Goal: Task Accomplishment & Management: Complete application form

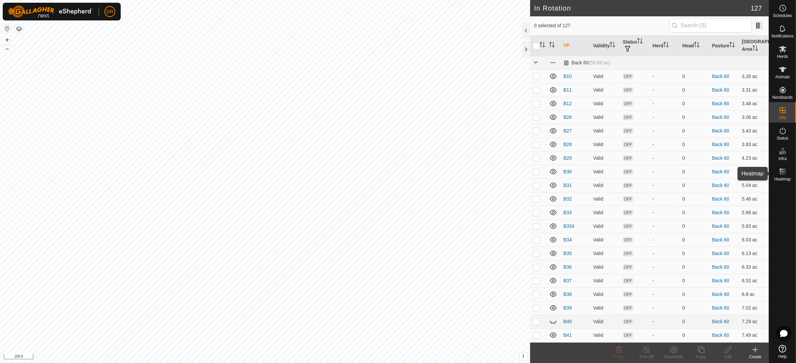
click at [784, 178] on span "Heatmap" at bounding box center [783, 179] width 17 height 4
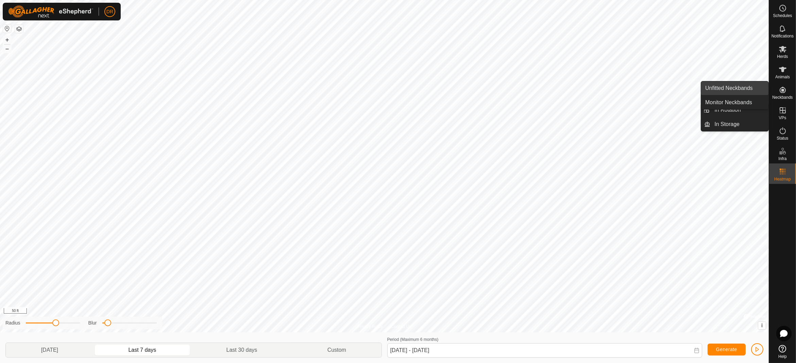
click at [751, 90] on link "Unfitted Neckbands" at bounding box center [734, 88] width 67 height 14
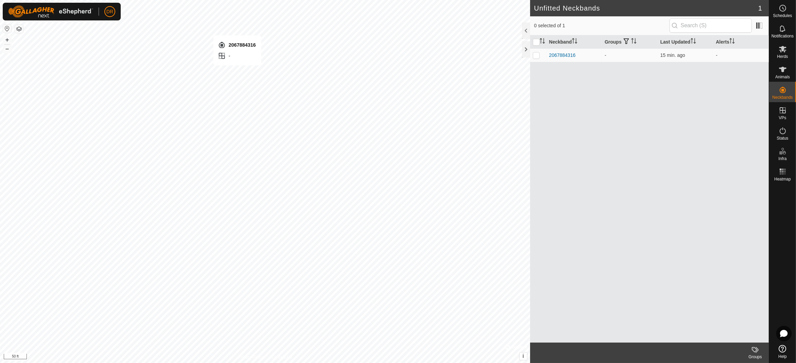
checkbox input "true"
click at [780, 75] on span "Animals" at bounding box center [783, 77] width 15 height 4
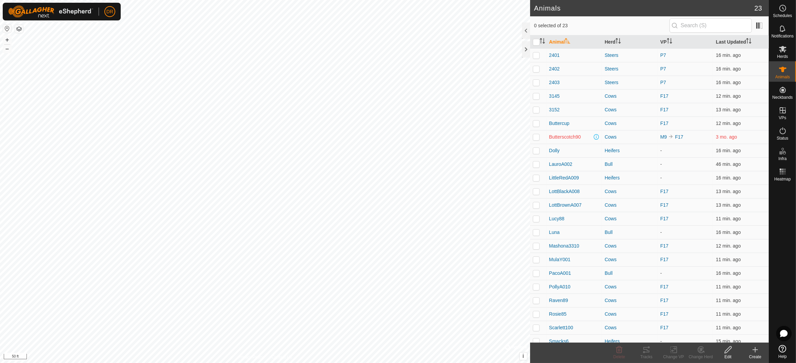
click at [755, 354] on div "Create" at bounding box center [755, 356] width 27 height 6
click at [711, 332] on link "Create Single Animal" at bounding box center [725, 335] width 87 height 14
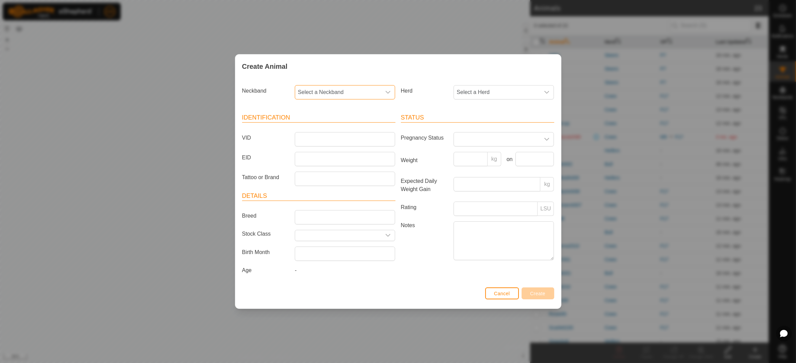
click at [372, 97] on span "Select a Neckband" at bounding box center [338, 92] width 86 height 14
click at [324, 140] on li "2067884316" at bounding box center [346, 141] width 100 height 14
click at [504, 88] on span "Select a Herd" at bounding box center [497, 92] width 86 height 14
click at [466, 153] on li "Cows" at bounding box center [504, 156] width 100 height 14
click at [308, 158] on input "EID" at bounding box center [345, 159] width 100 height 14
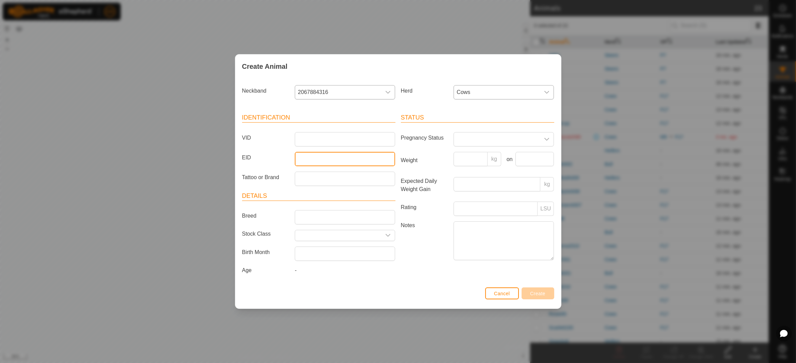
click at [345, 156] on input "EID" at bounding box center [345, 159] width 100 height 14
click at [299, 176] on input "Tattoo or Brand" at bounding box center [345, 178] width 100 height 14
click at [312, 129] on article "Identification VID EID Tattoo or Brand" at bounding box center [318, 149] width 153 height 72
click at [312, 136] on input "VID" at bounding box center [345, 139] width 100 height 14
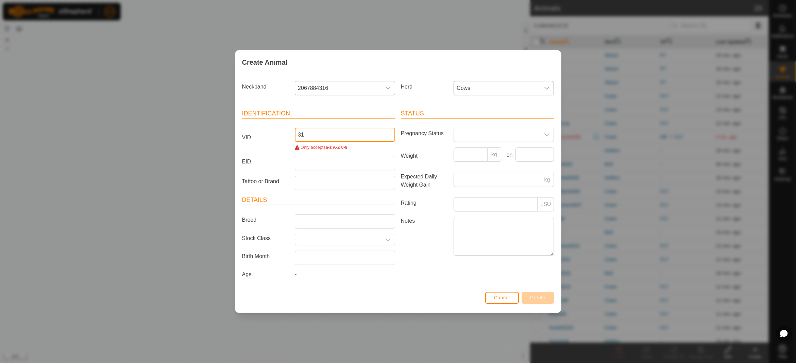
type input "3"
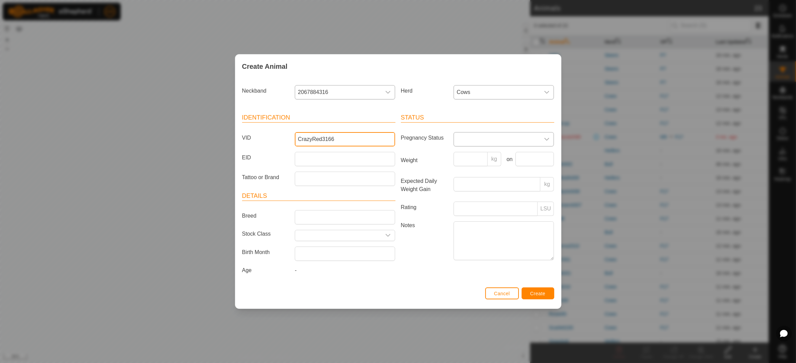
type input "CrazyRed3166"
click at [530, 140] on span at bounding box center [497, 139] width 86 height 14
click at [496, 95] on span "Cows" at bounding box center [497, 92] width 86 height 14
click at [464, 128] on li "-" at bounding box center [504, 127] width 100 height 14
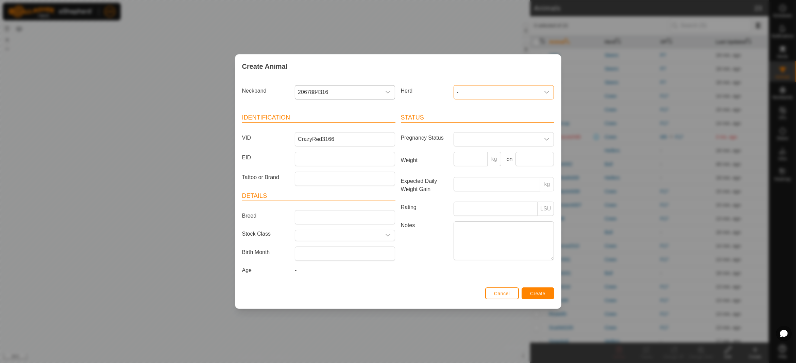
click at [476, 95] on span "-" at bounding box center [497, 92] width 86 height 14
click at [471, 122] on li "-" at bounding box center [504, 127] width 100 height 14
click at [536, 291] on span "Create" at bounding box center [537, 293] width 15 height 5
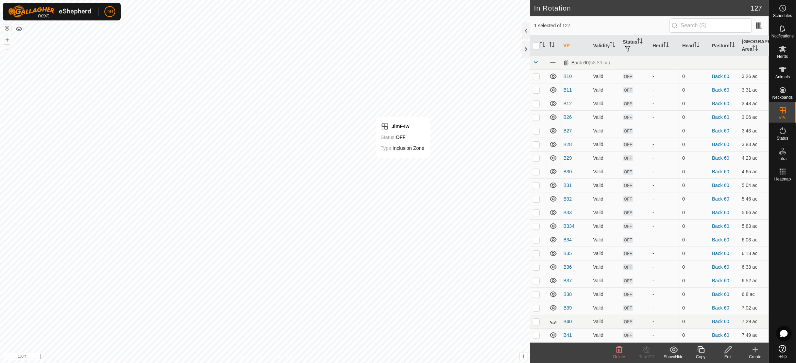
checkbox input "false"
checkbox input "true"
click at [699, 351] on icon at bounding box center [701, 349] width 7 height 7
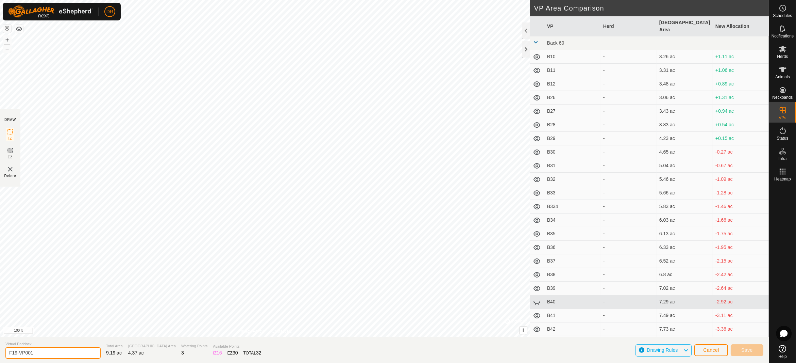
drag, startPoint x: 39, startPoint y: 352, endPoint x: 0, endPoint y: 354, distance: 39.5
click at [0, 353] on section "Virtual Paddock F19-VP001 Total Area 9.19 ac Grazing Area 4.37 ac Watering Poin…" at bounding box center [384, 350] width 769 height 26
type input "Front Training"
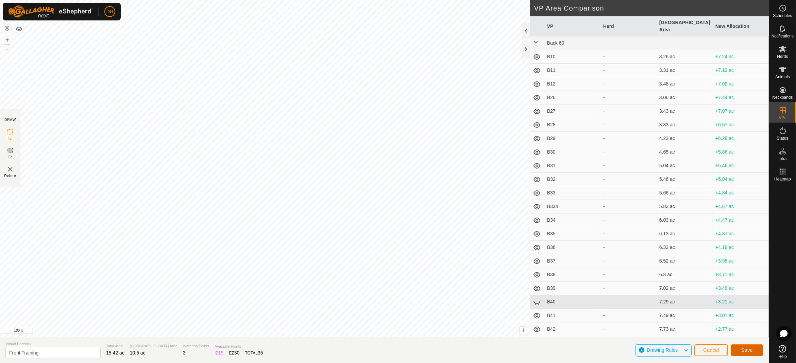
click at [750, 351] on span "Save" at bounding box center [748, 349] width 12 height 5
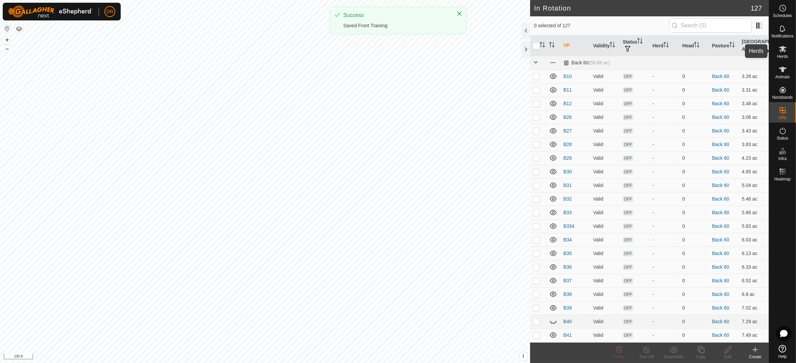
click at [786, 53] on es-mob-svg-icon at bounding box center [783, 49] width 12 height 11
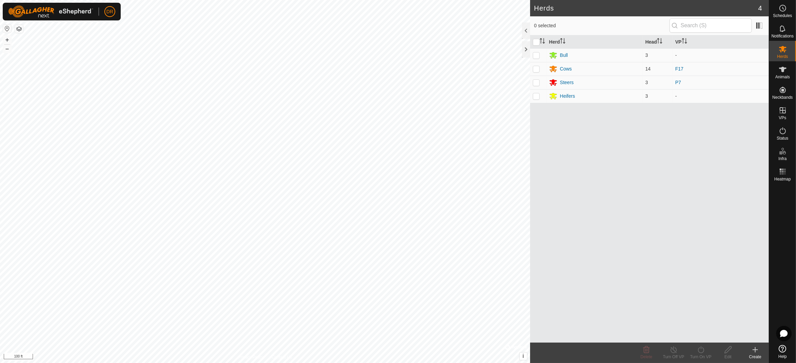
click at [753, 355] on div "Create" at bounding box center [755, 356] width 27 height 6
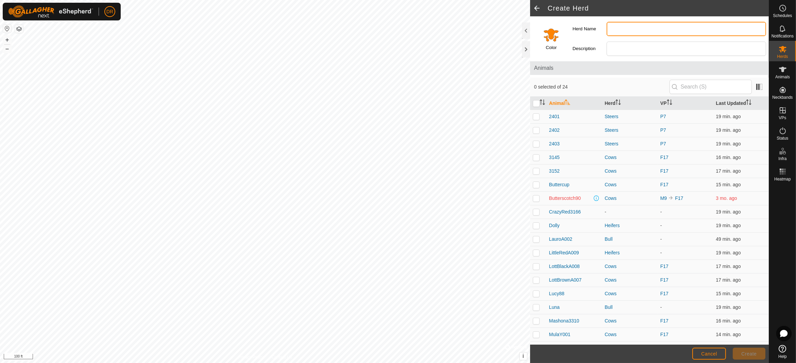
click at [620, 28] on input "Herd Name" at bounding box center [687, 29] width 160 height 14
type input "Training"
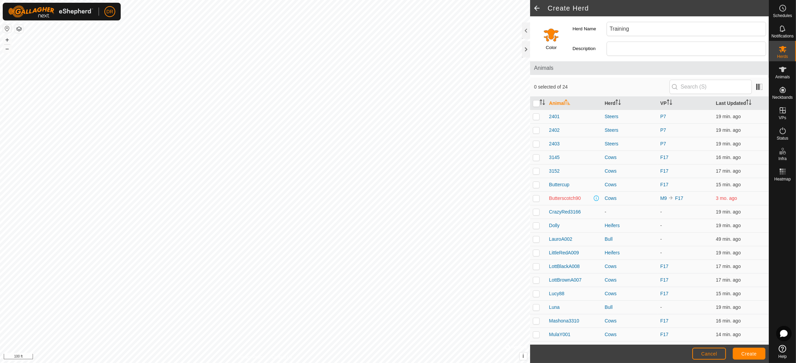
click at [551, 31] on input "Select a color" at bounding box center [551, 35] width 16 height 16
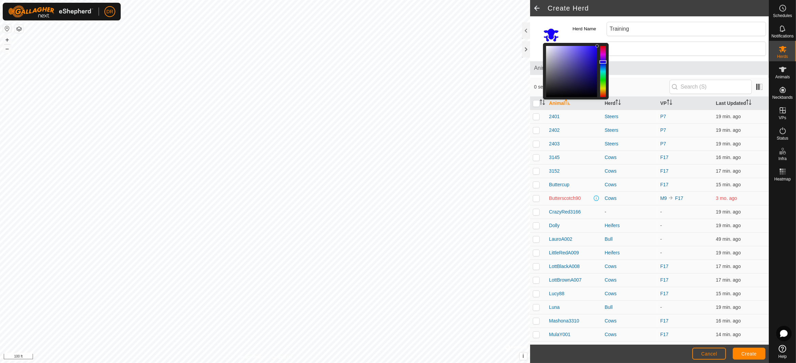
click at [603, 62] on div at bounding box center [603, 71] width 6 height 51
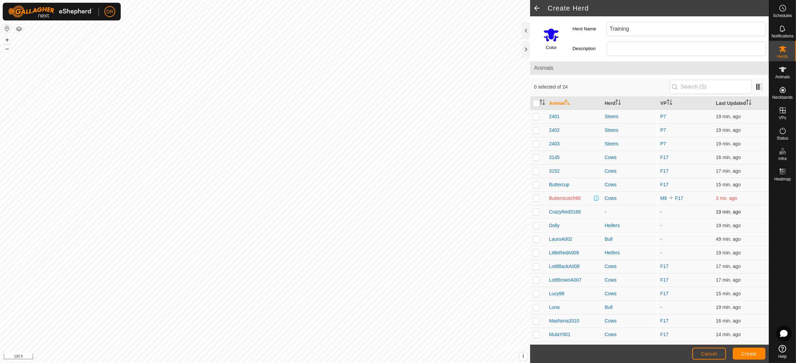
click at [537, 211] on p-checkbox at bounding box center [536, 211] width 7 height 5
checkbox input "true"
click at [748, 352] on span "Create" at bounding box center [749, 353] width 15 height 5
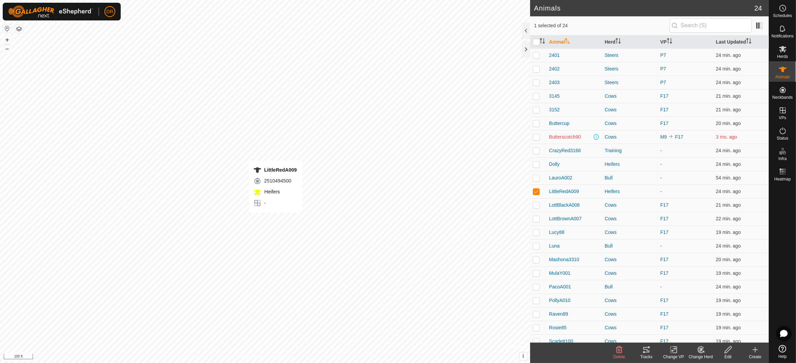
checkbox input "false"
checkbox input "true"
